Goal: Find specific page/section: Find specific page/section

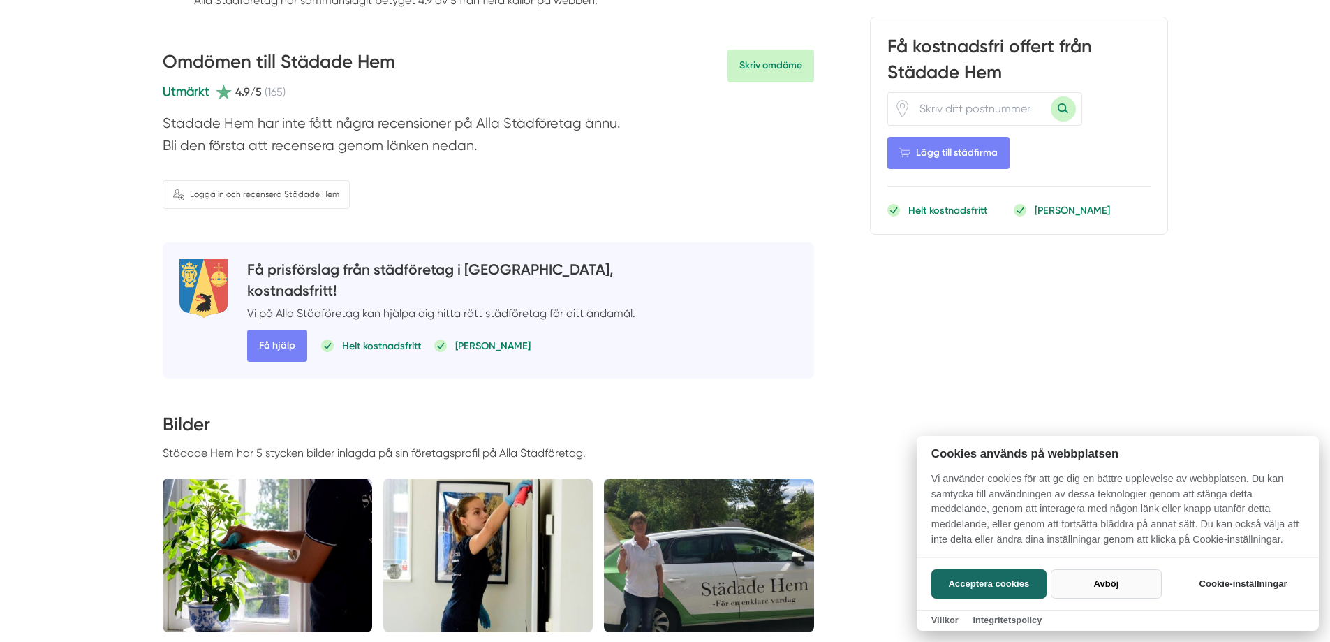
click at [1112, 586] on button "Avböj" at bounding box center [1106, 583] width 111 height 29
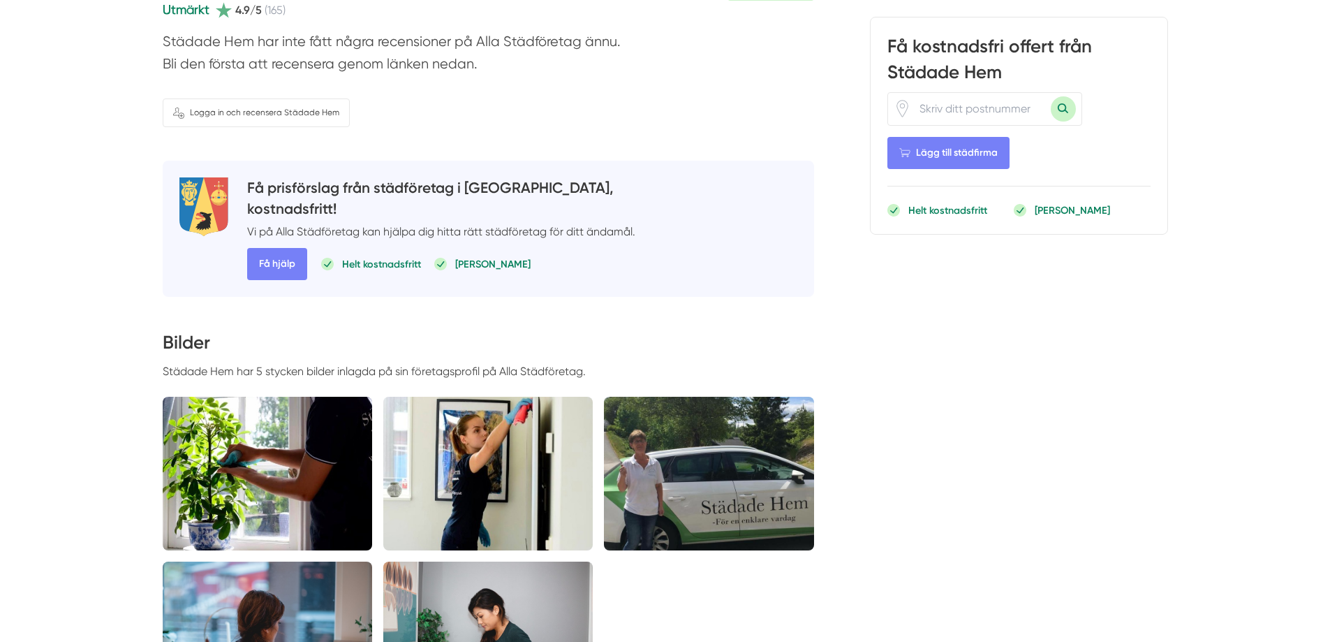
scroll to position [698, 0]
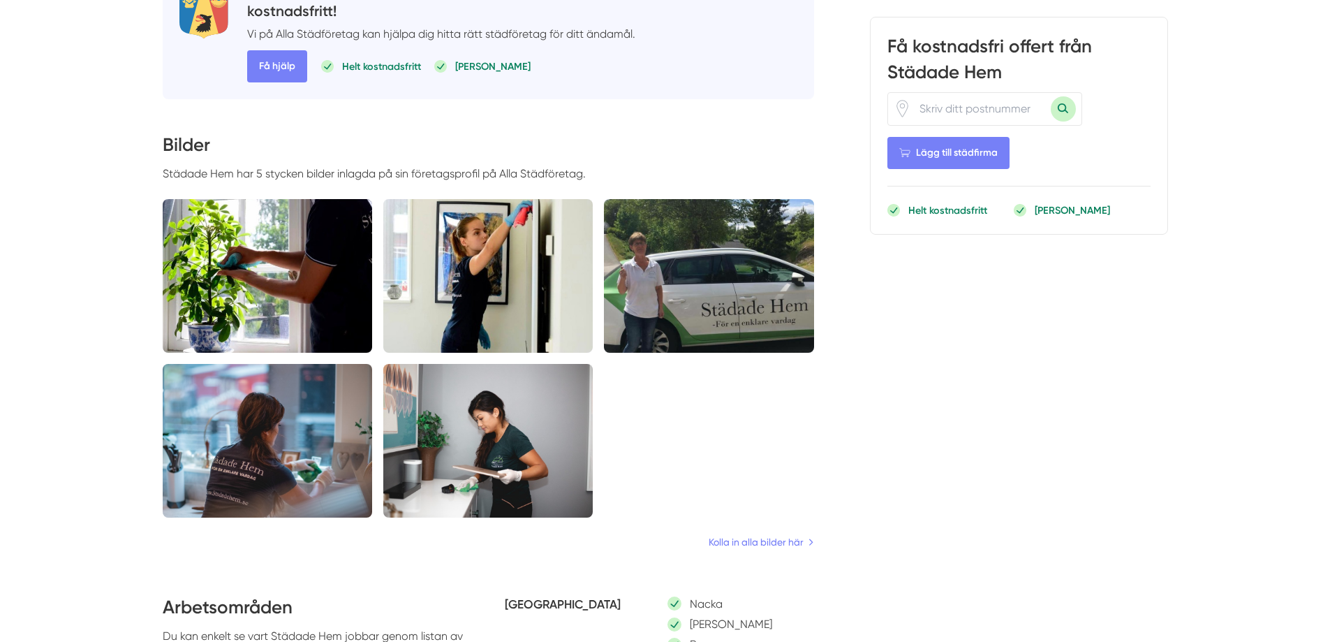
click at [483, 278] on img at bounding box center [487, 276] width 209 height 154
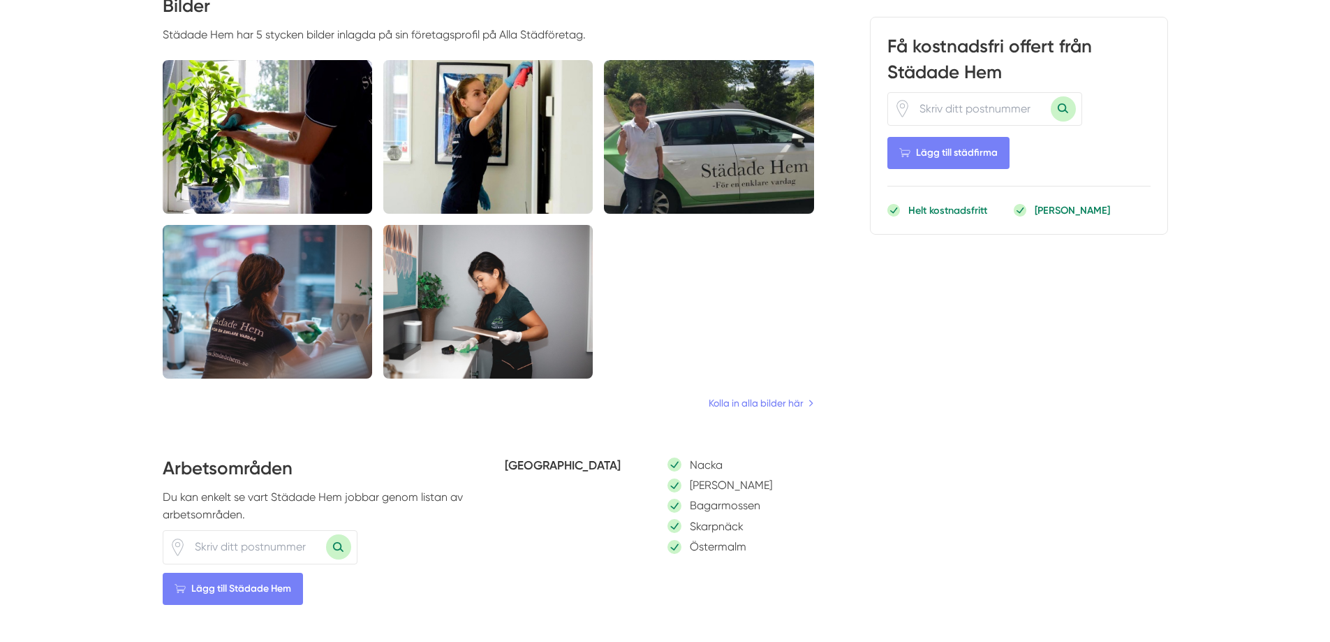
scroll to position [838, 0]
click at [766, 402] on link "Kolla in alla bilder här" at bounding box center [761, 402] width 108 height 15
